Goal: Information Seeking & Learning: Find specific fact

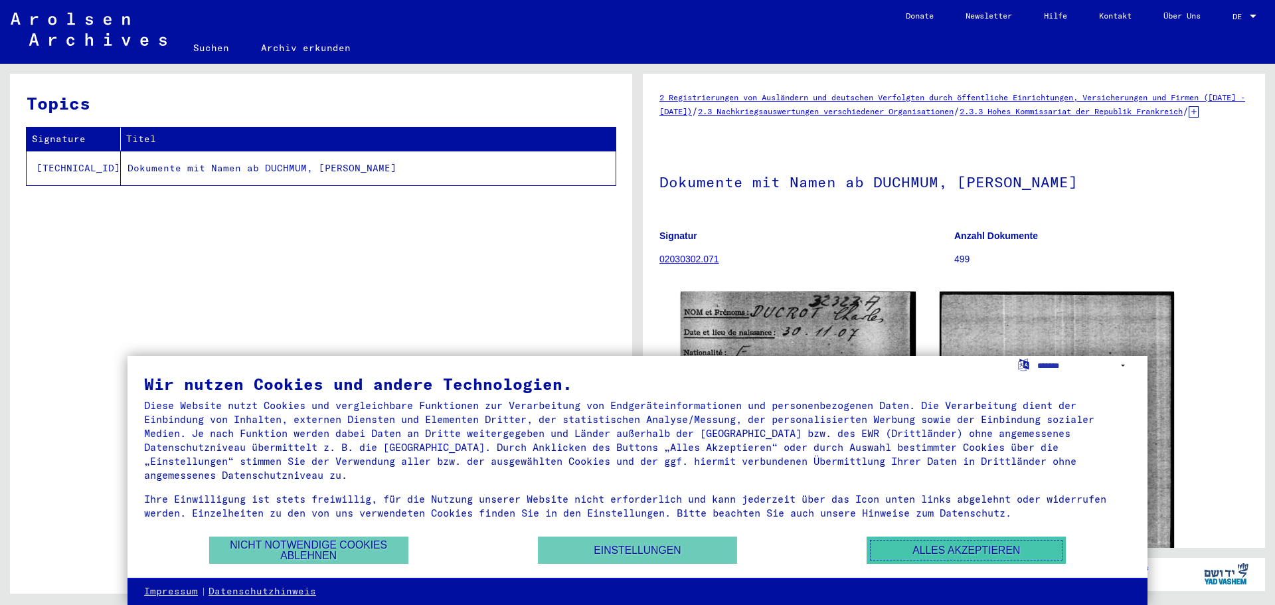
click at [996, 545] on button "Alles akzeptieren" at bounding box center [965, 549] width 199 height 27
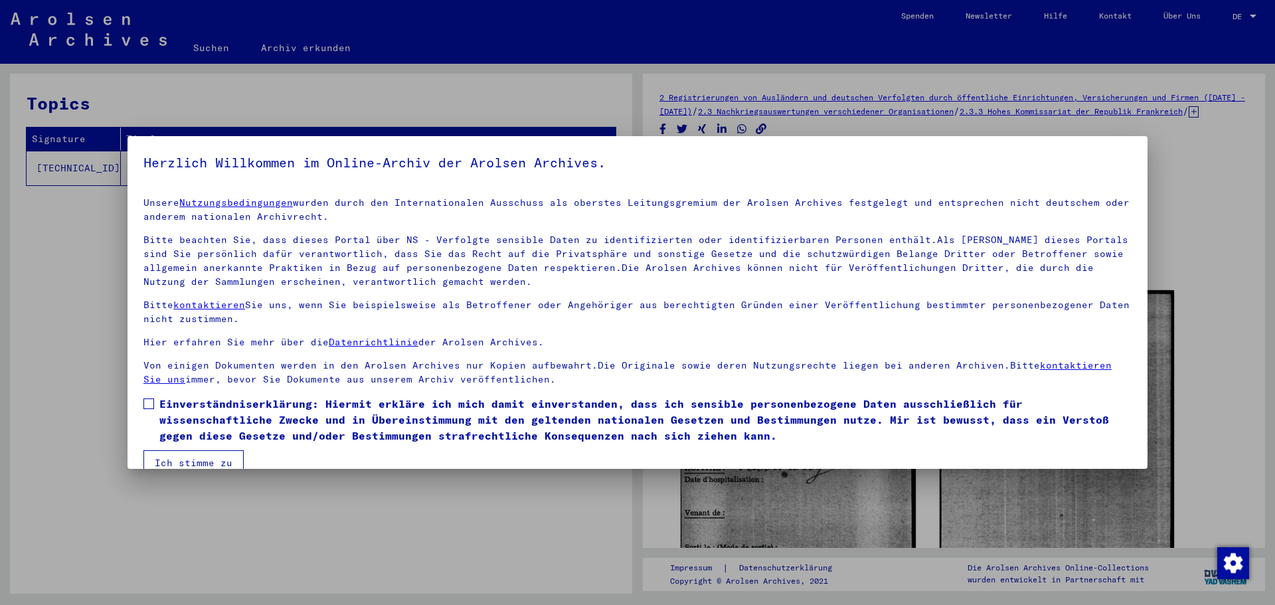
click at [211, 463] on button "Ich stimme zu" at bounding box center [193, 462] width 100 height 25
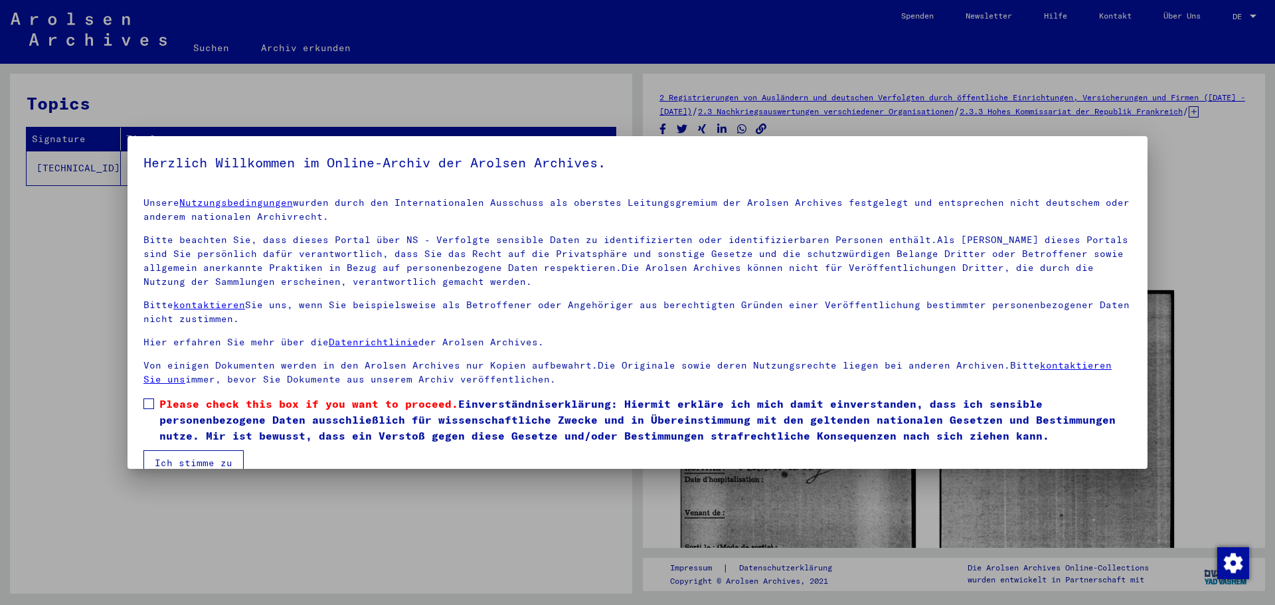
scroll to position [23, 0]
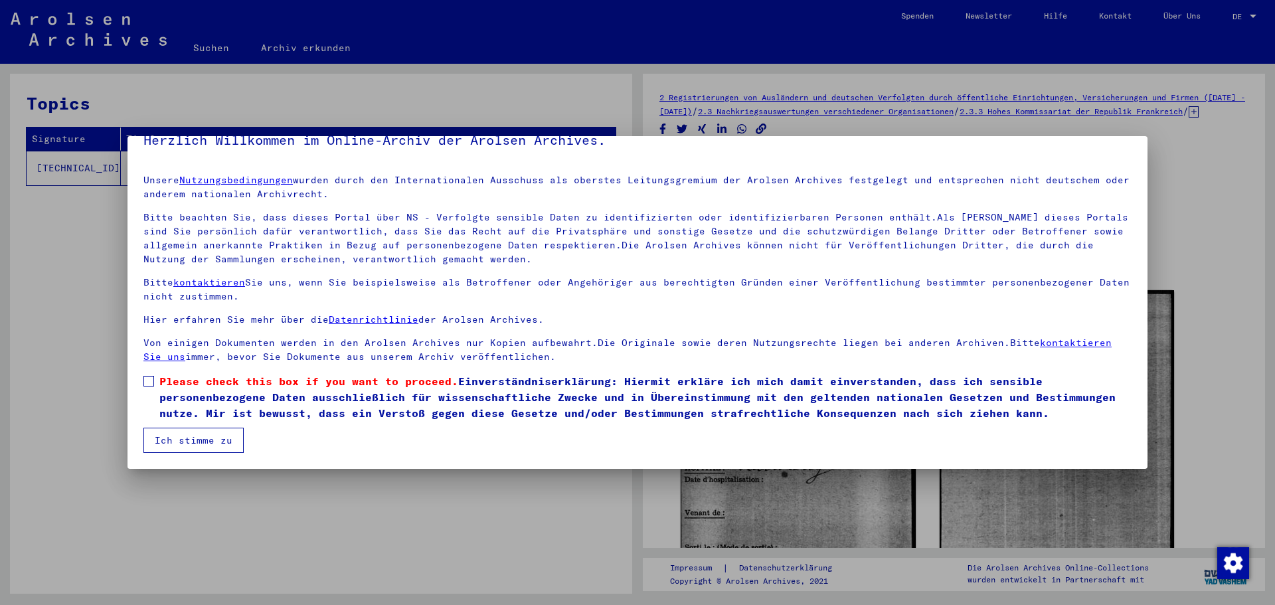
click at [211, 442] on button "Ich stimme zu" at bounding box center [193, 440] width 100 height 25
click at [147, 382] on span at bounding box center [148, 381] width 11 height 11
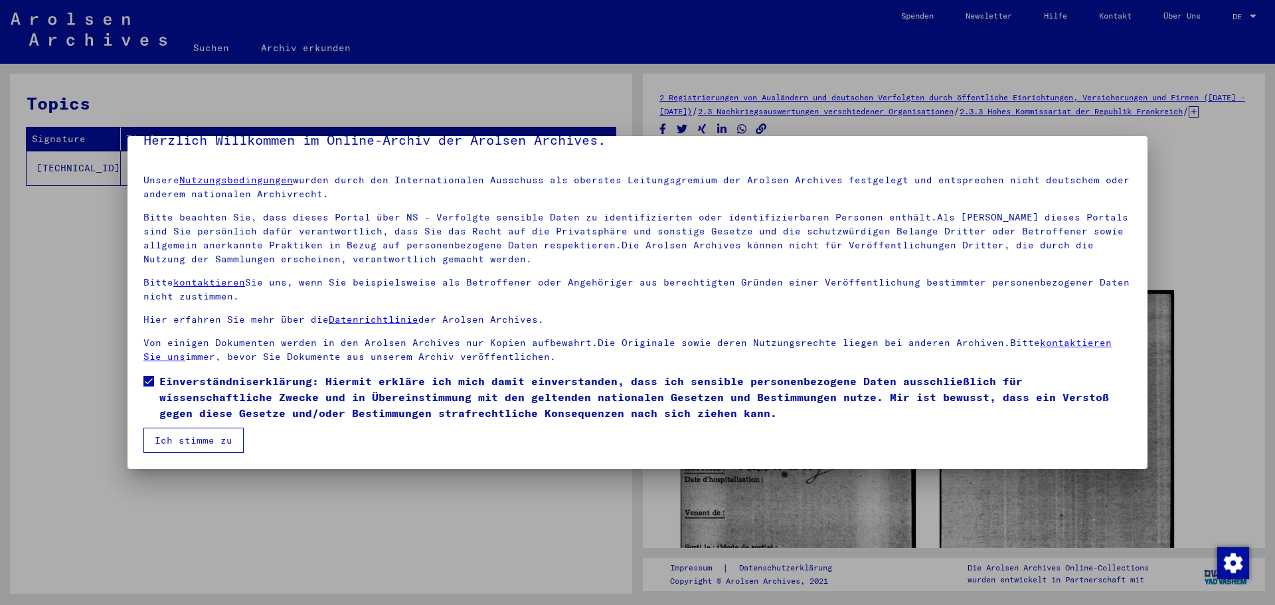
click at [206, 447] on button "Ich stimme zu" at bounding box center [193, 440] width 100 height 25
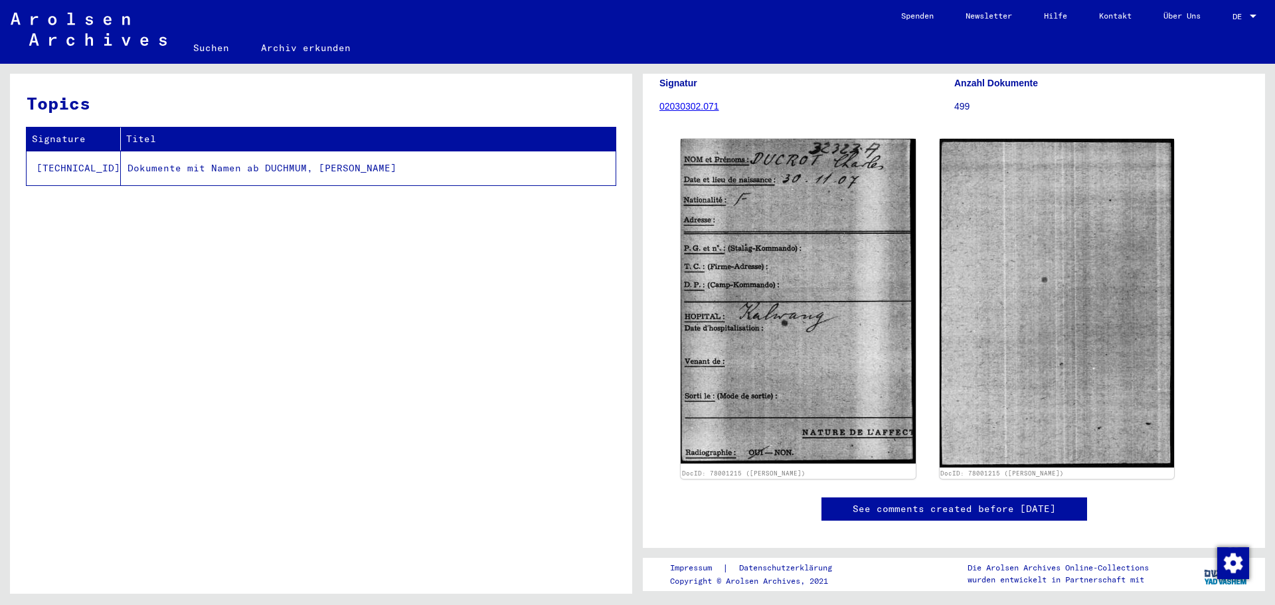
scroll to position [0, 0]
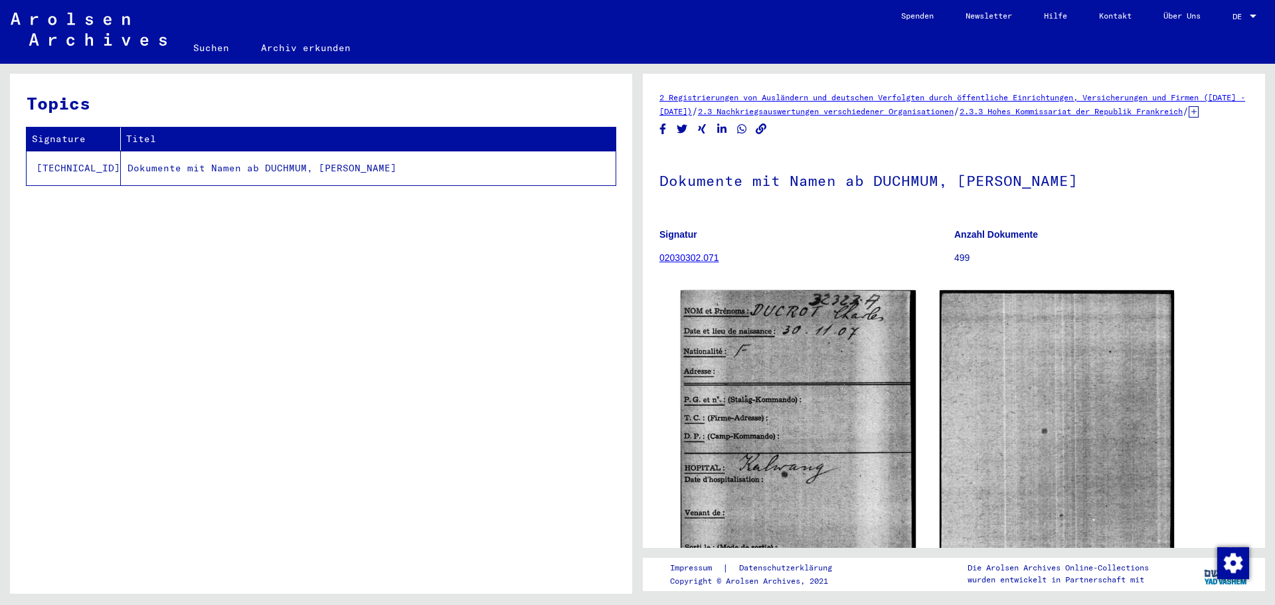
click at [254, 169] on td "Dokumente mit Namen ab DUCHMUM, [PERSON_NAME]" at bounding box center [368, 168] width 495 height 35
click at [121, 167] on td "Dokumente mit Namen ab DUCHMUM, [PERSON_NAME]" at bounding box center [368, 168] width 495 height 35
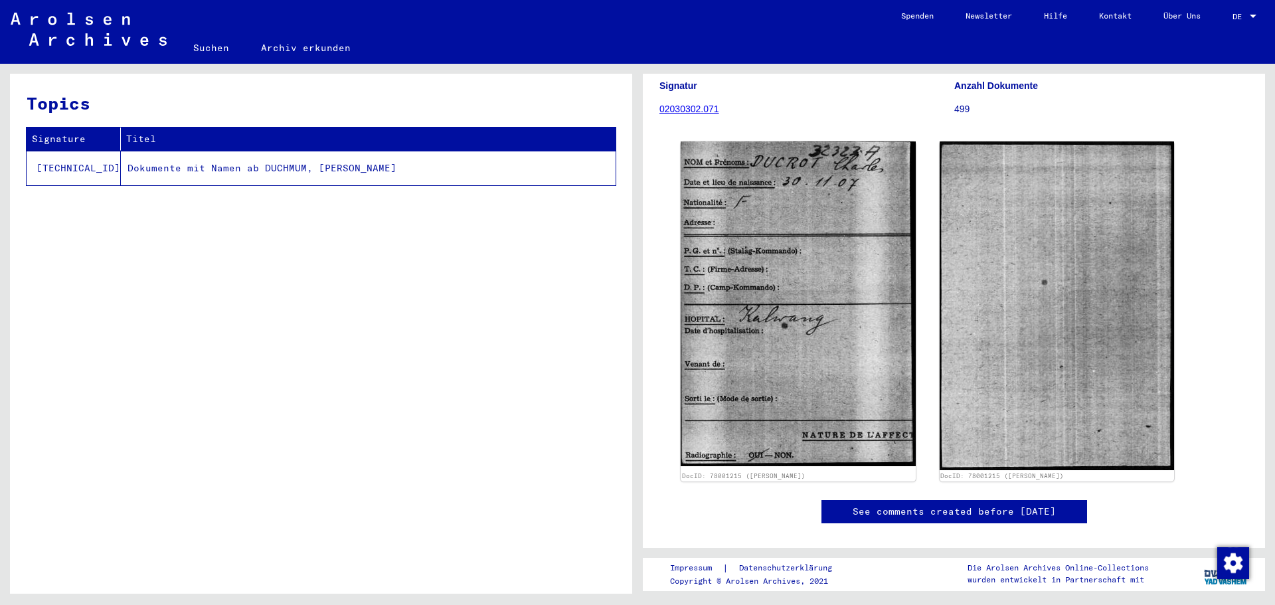
scroll to position [210, 0]
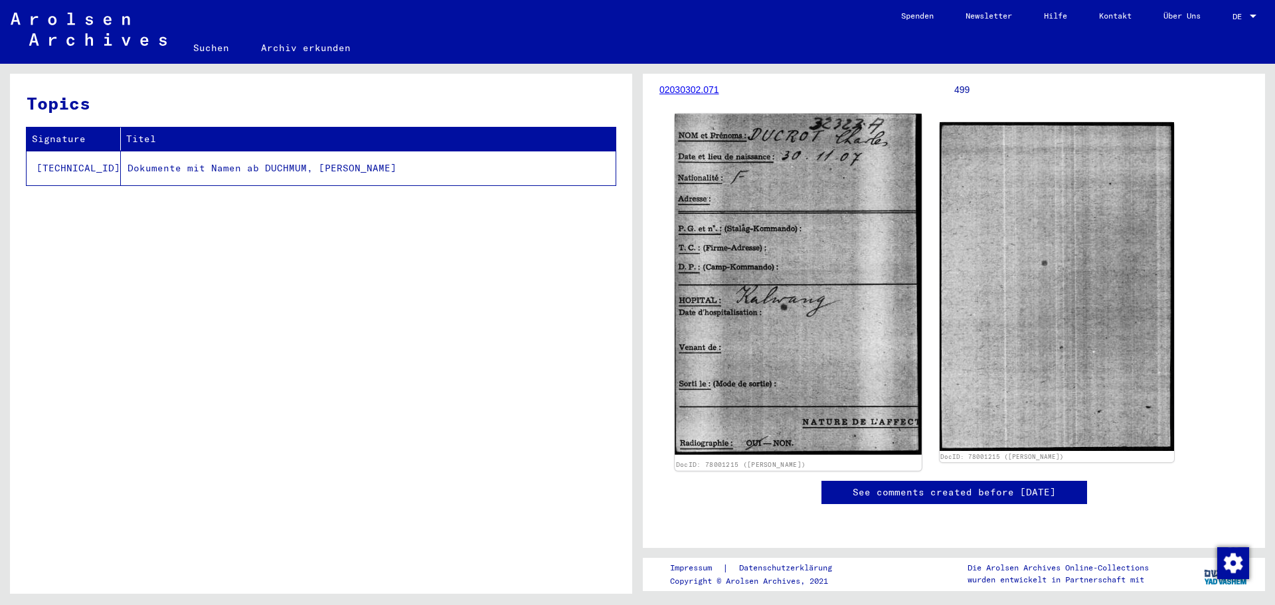
click at [812, 388] on img at bounding box center [798, 284] width 246 height 341
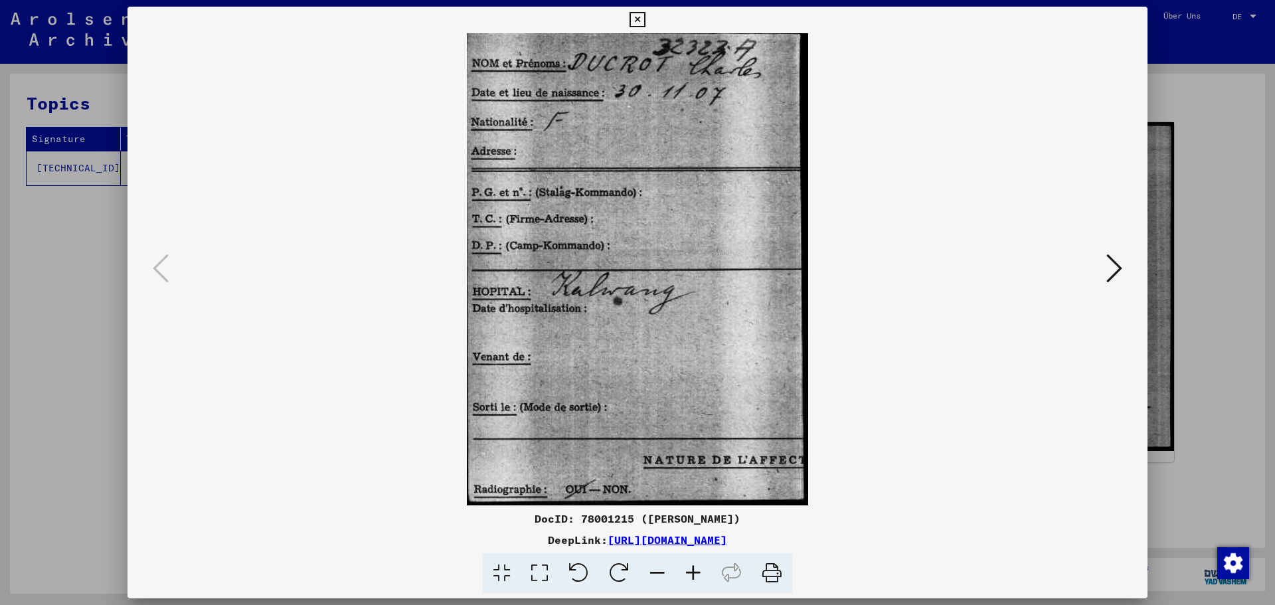
click at [1111, 272] on icon at bounding box center [1114, 268] width 16 height 32
